Goal: Information Seeking & Learning: Check status

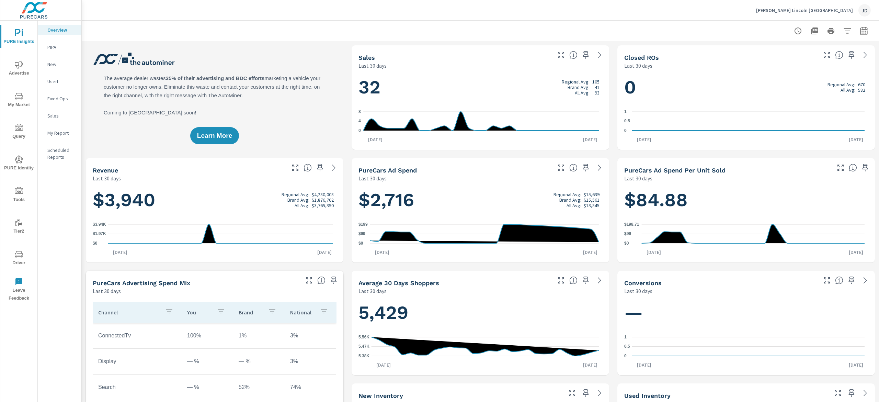
click at [9, 93] on span "My Market" at bounding box center [18, 100] width 33 height 17
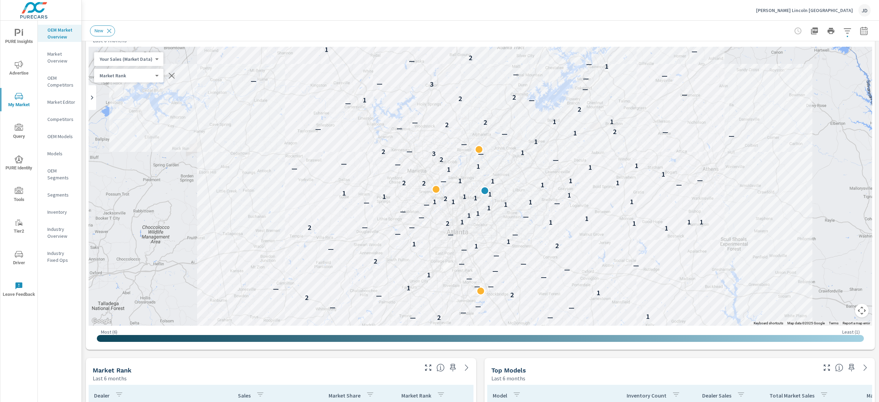
scroll to position [20, 0]
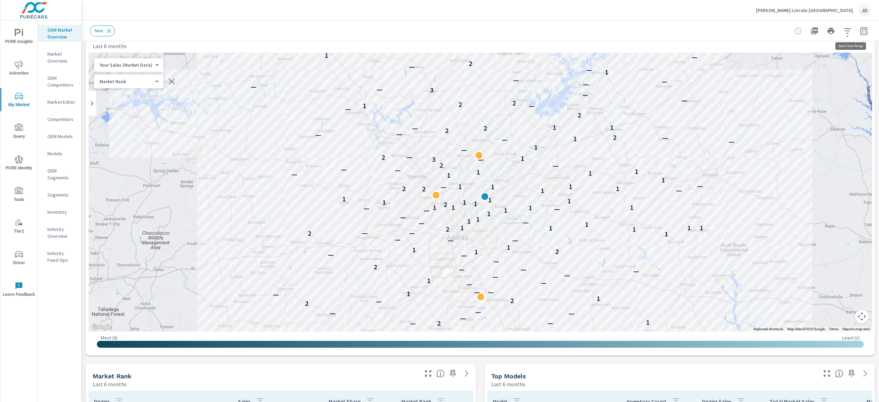
click at [857, 35] on button "button" at bounding box center [864, 31] width 14 height 14
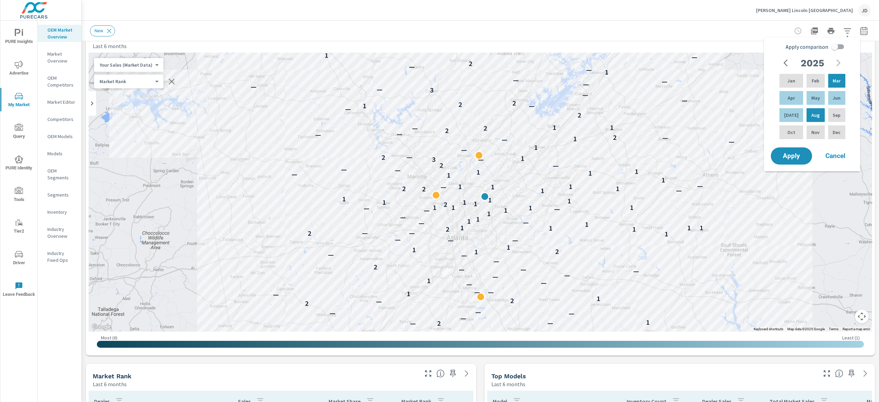
click at [840, 47] on input "Apply comparison" at bounding box center [834, 46] width 39 height 13
checkbox input "true"
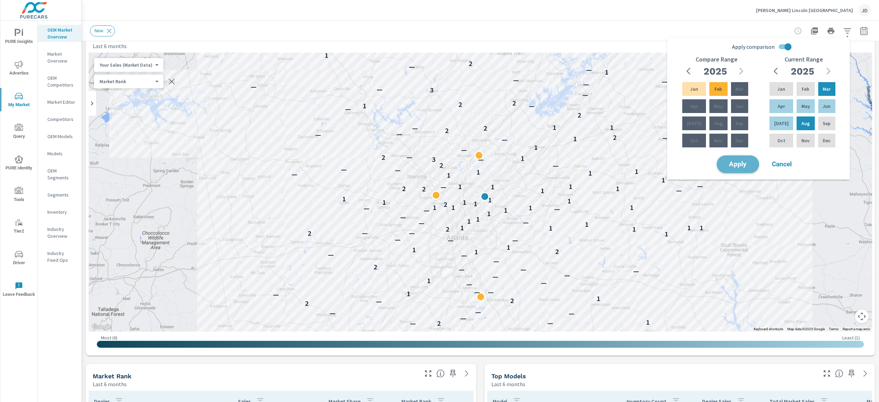
click at [737, 162] on span "Apply" at bounding box center [738, 164] width 28 height 7
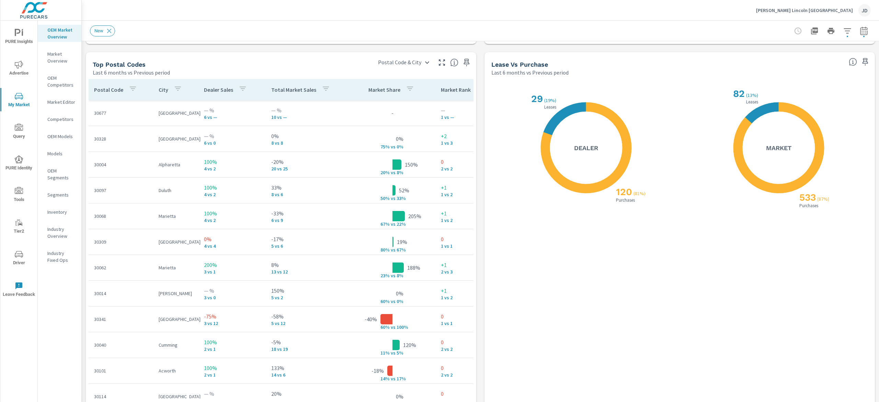
scroll to position [807, 0]
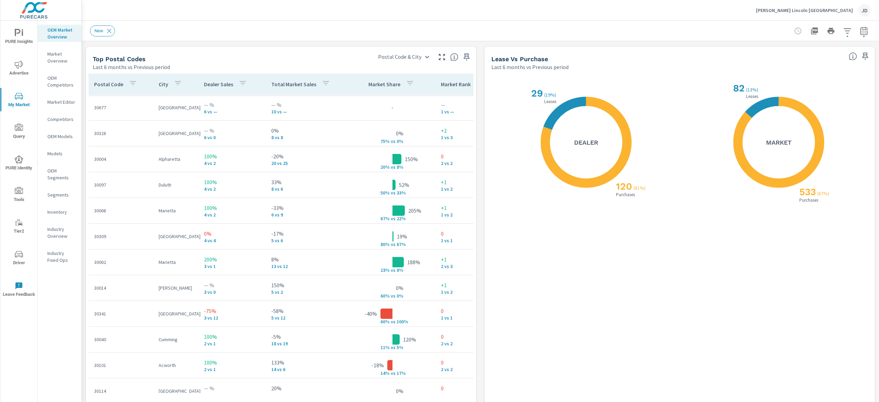
click at [20, 41] on span "PURE Insights" at bounding box center [18, 37] width 33 height 17
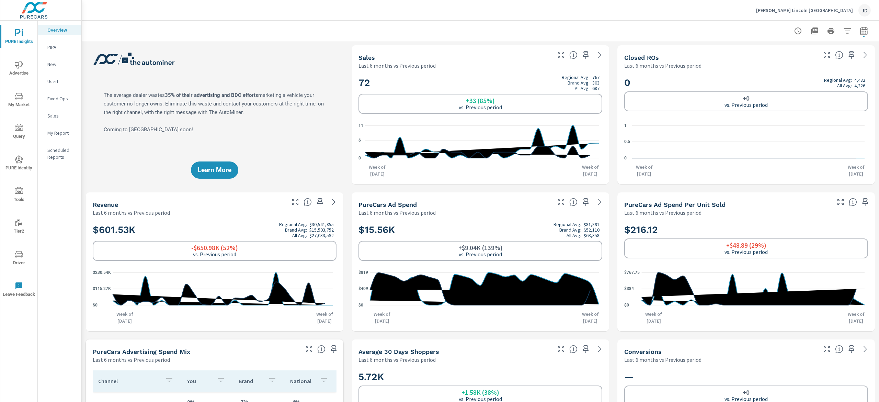
click at [858, 31] on button "button" at bounding box center [864, 31] width 14 height 14
select select "Last 6 months"
select select "Previous period"
click at [819, 63] on select "Custom [DATE] Last week Last 7 days Last 14 days Last 30 days Last 45 days Last…" at bounding box center [798, 60] width 69 height 14
click at [764, 53] on select "Custom [DATE] Last week Last 7 days Last 14 days Last 30 days Last 45 days Last…" at bounding box center [798, 60] width 69 height 14
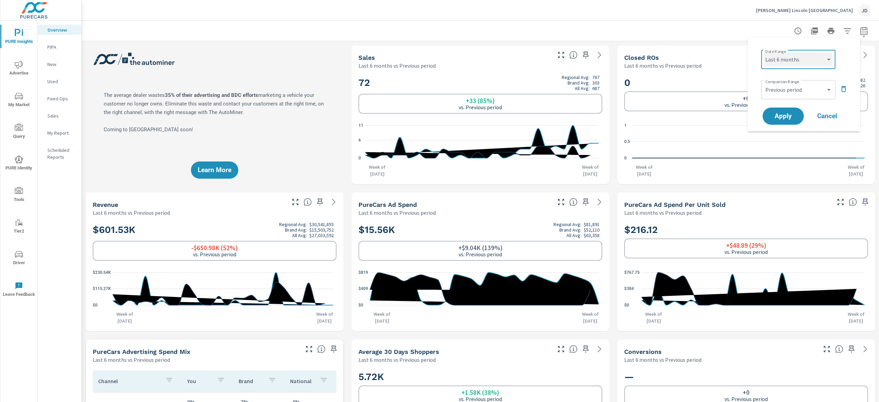
select select "Month to date"
click at [783, 125] on div "Apply Cancel" at bounding box center [805, 116] width 88 height 20
click at [783, 116] on span "Apply" at bounding box center [783, 116] width 28 height 7
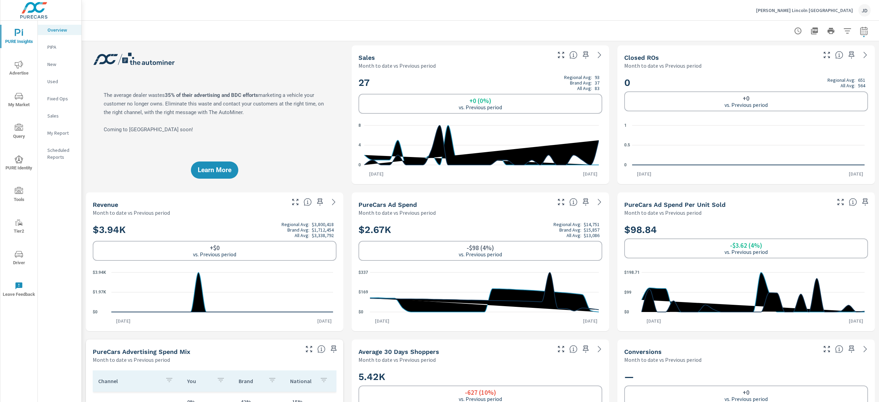
click at [53, 67] on p "New" at bounding box center [61, 64] width 28 height 7
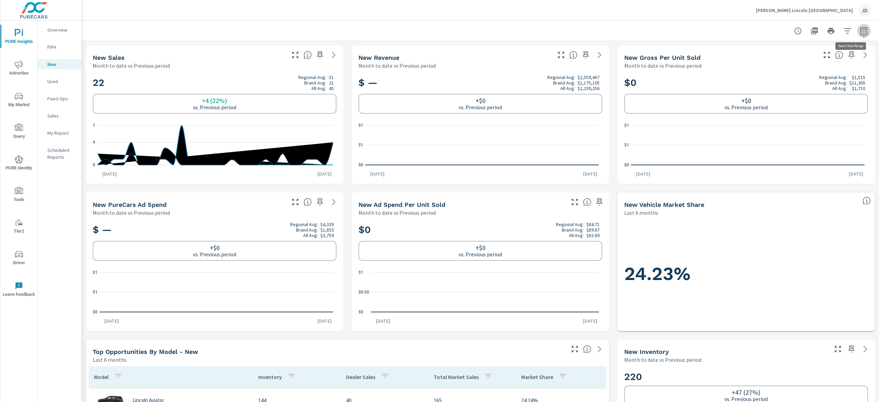
click at [860, 28] on icon "button" at bounding box center [864, 31] width 8 height 8
select select "Month to date"
select select "Previous period"
click at [824, 66] on select "Custom [DATE] Last week Last 7 days Last 14 days Last 30 days Last 45 days Last…" at bounding box center [798, 60] width 69 height 14
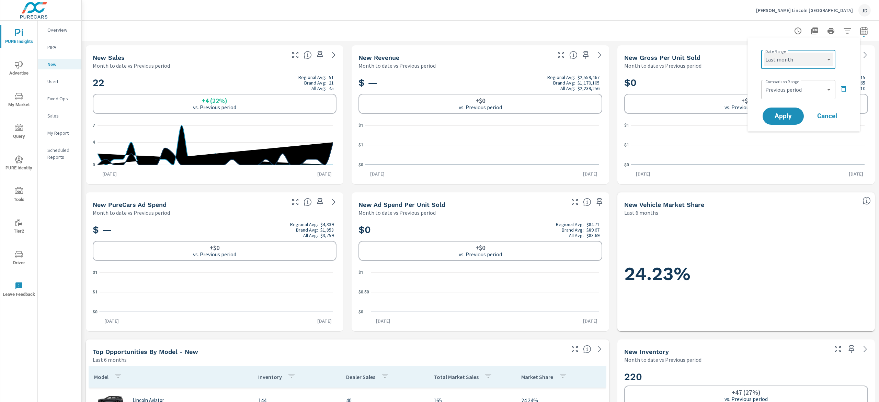
click at [764, 53] on select "Custom [DATE] Last week Last 7 days Last 14 days Last 30 days Last 45 days Last…" at bounding box center [798, 60] width 69 height 14
select select "Last month"
click at [786, 114] on span "Apply" at bounding box center [783, 116] width 28 height 7
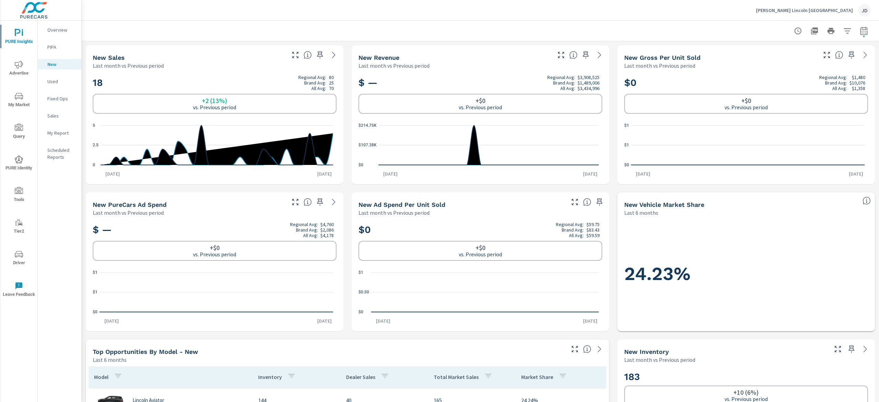
click at [35, 74] on span "Advertise" at bounding box center [18, 68] width 33 height 17
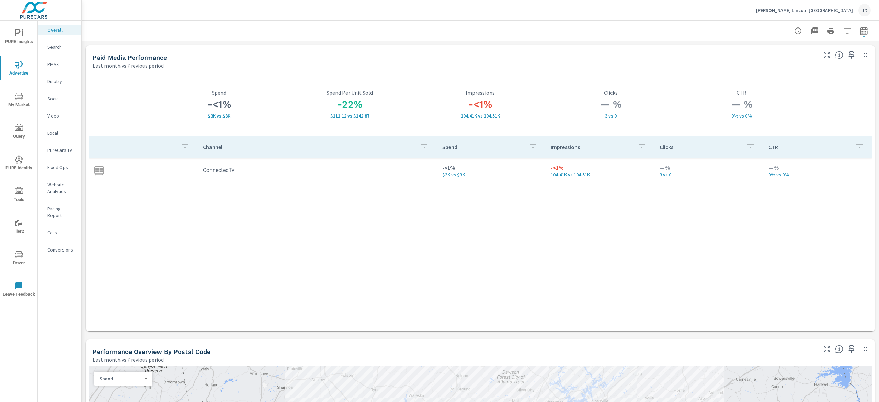
click at [54, 115] on p "Video" at bounding box center [61, 115] width 28 height 7
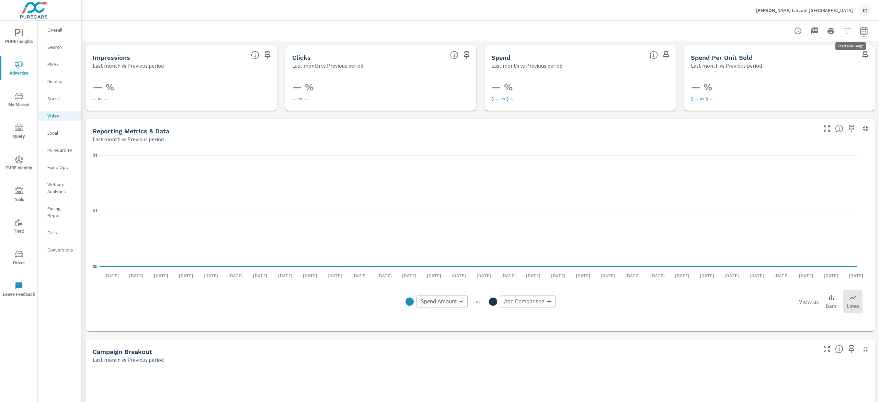
click at [860, 31] on icon "button" at bounding box center [863, 30] width 7 height 8
select select "Last month"
select select "Previous period"
click at [822, 59] on select "Custom [DATE] Last week Last 7 days Last 14 days Last 30 days Last 45 days Last…" at bounding box center [798, 60] width 69 height 14
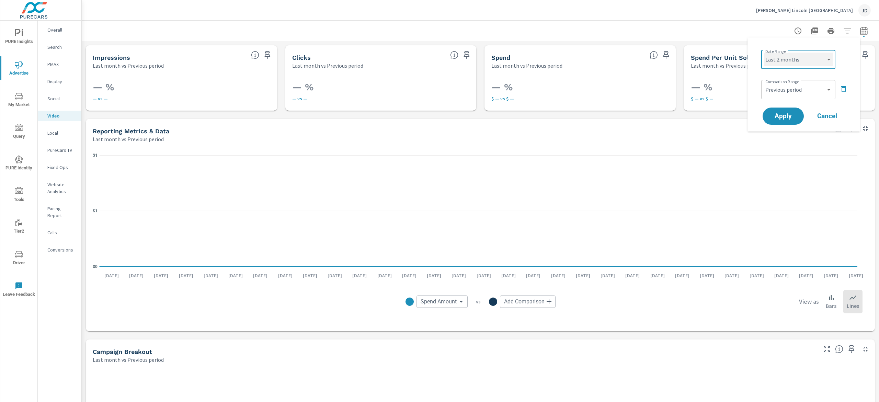
click at [764, 53] on select "Custom [DATE] Last week Last 7 days Last 14 days Last 30 days Last 45 days Last…" at bounding box center [798, 60] width 69 height 14
select select "Last 2 months"
click at [789, 117] on span "Apply" at bounding box center [783, 116] width 28 height 7
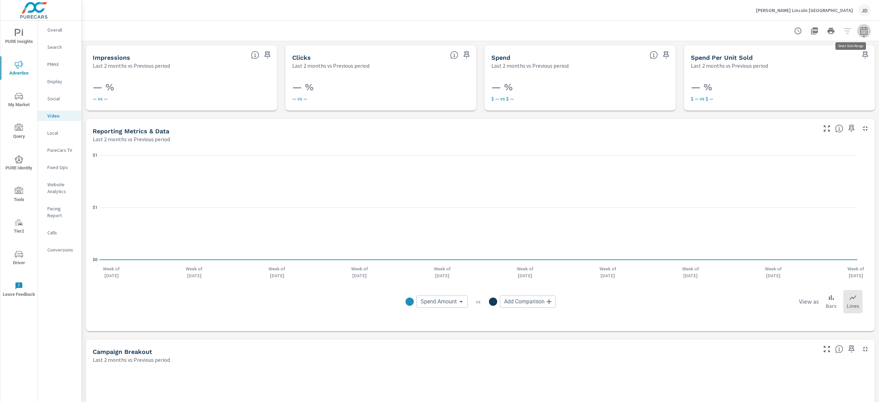
click at [857, 26] on button "button" at bounding box center [864, 31] width 14 height 14
select select "Last 2 months"
select select "Previous period"
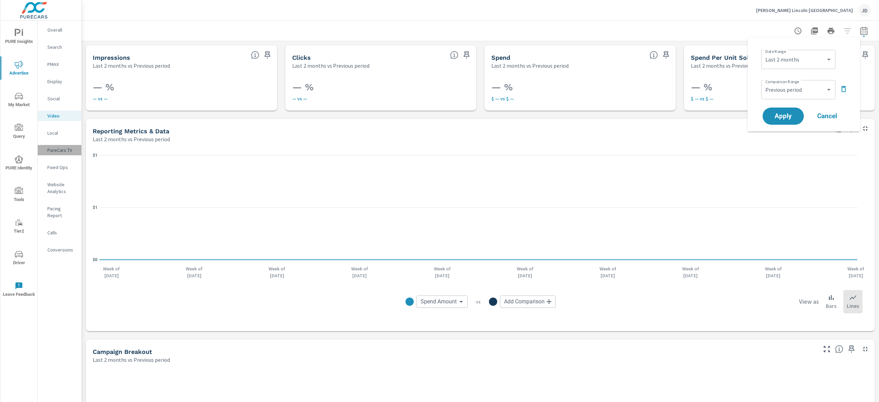
click at [59, 145] on div "PureCars TV" at bounding box center [60, 150] width 44 height 10
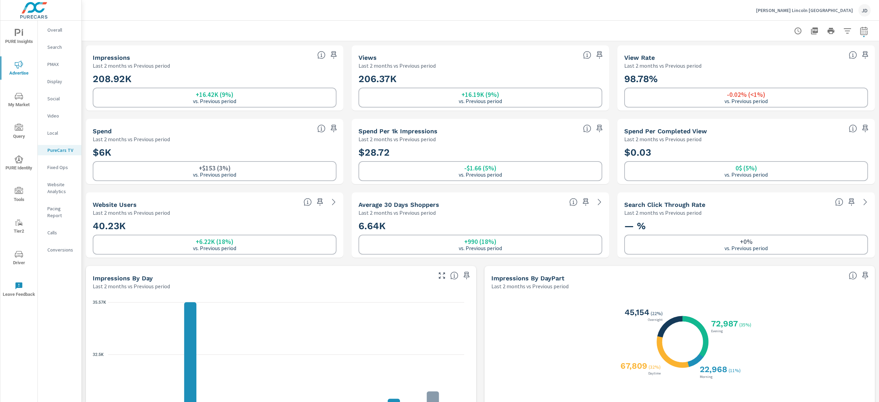
scroll to position [1519, 0]
click at [860, 27] on icon "button" at bounding box center [863, 30] width 7 height 8
select select "Last 2 months"
select select "Previous period"
click at [811, 60] on select "Custom [DATE] Last week Last 7 days Last 14 days Last 30 days Last 45 days Last…" at bounding box center [798, 60] width 69 height 14
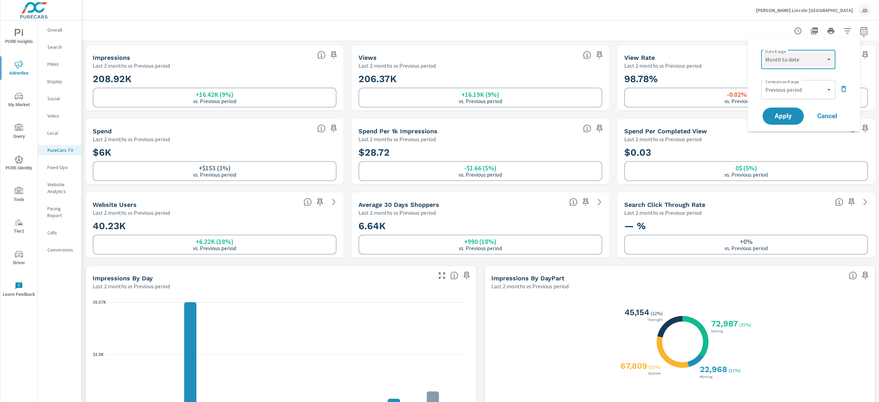
click at [764, 53] on select "Custom [DATE] Last week Last 7 days Last 14 days Last 30 days Last 45 days Last…" at bounding box center [798, 60] width 69 height 14
select select "Month to date"
click at [789, 118] on span "Apply" at bounding box center [783, 116] width 28 height 7
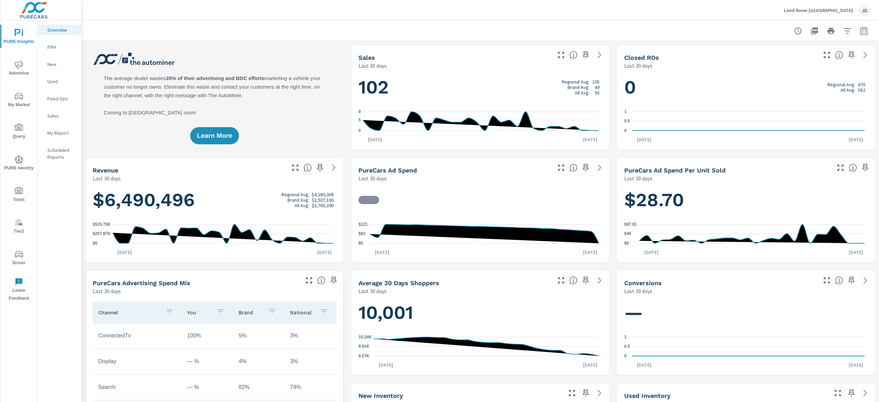
click at [60, 65] on p "New" at bounding box center [61, 64] width 28 height 7
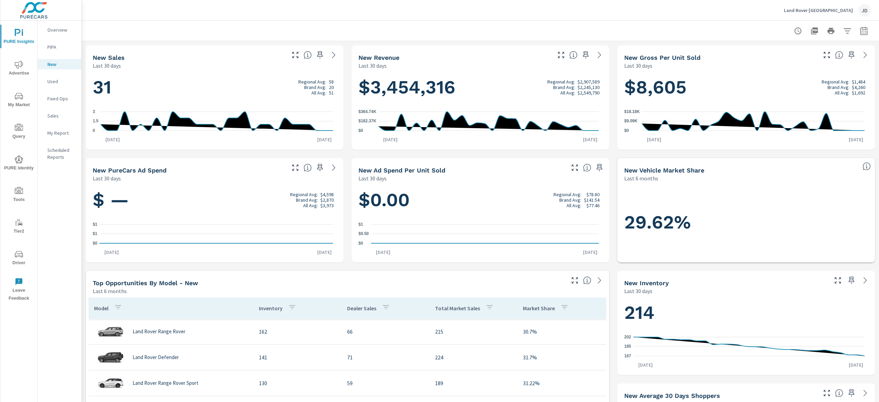
click at [860, 28] on icon "button" at bounding box center [864, 31] width 8 height 8
click at [802, 64] on select "Custom [DATE] Last week Last 7 days Last 14 days Last 30 days Last 45 days Last…" at bounding box center [798, 60] width 69 height 14
click at [764, 53] on select "Custom [DATE] Last week Last 7 days Last 14 days Last 30 days Last 45 days Last…" at bounding box center [798, 60] width 69 height 14
select select "Last month"
click at [777, 74] on p "+ Add comparison" at bounding box center [805, 77] width 88 height 8
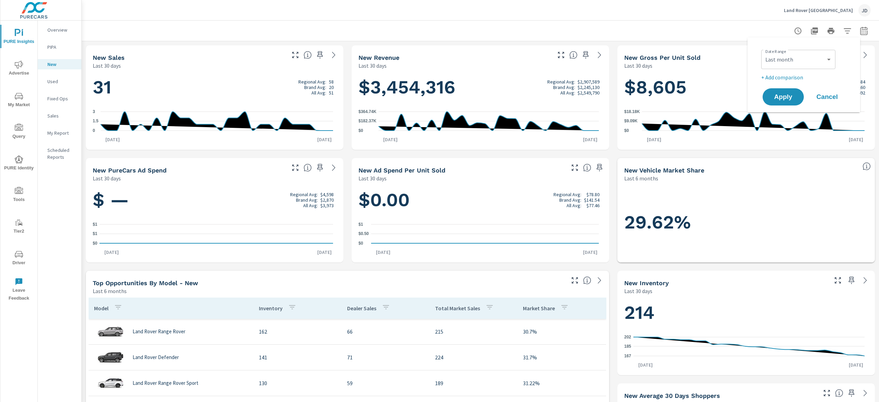
select select "Previous period"
click at [796, 123] on button "Apply" at bounding box center [783, 116] width 43 height 18
